Goal: Transaction & Acquisition: Purchase product/service

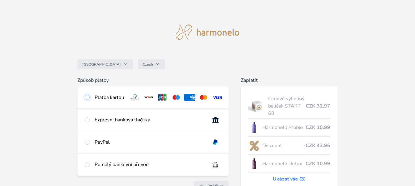
click at [87, 98] on input "radio" at bounding box center [87, 97] width 5 height 5
radio input "true"
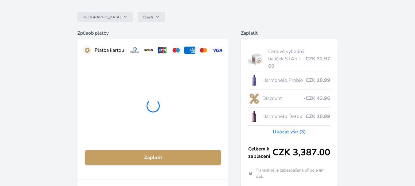
scroll to position [48, 0]
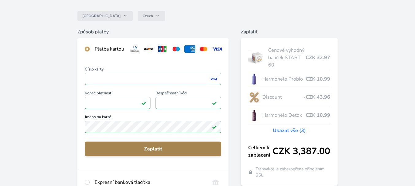
click at [149, 153] on span "Zaplatit" at bounding box center [153, 148] width 126 height 7
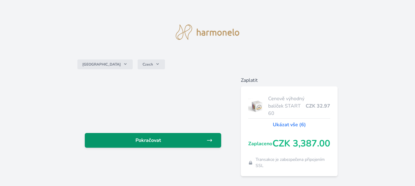
click at [144, 140] on span "Pokračovat" at bounding box center [148, 140] width 117 height 7
